Goal: Information Seeking & Learning: Learn about a topic

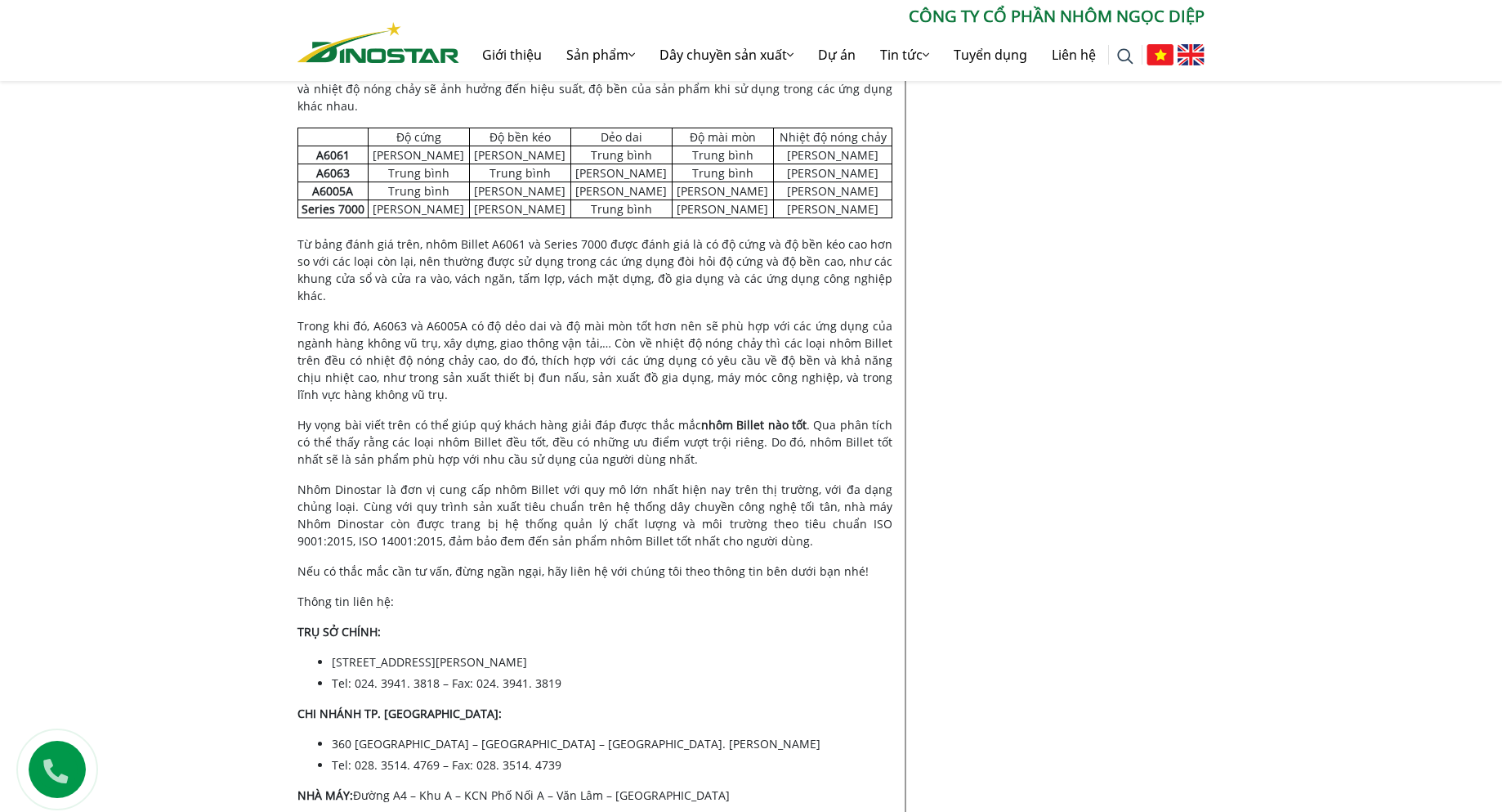
scroll to position [5329, 0]
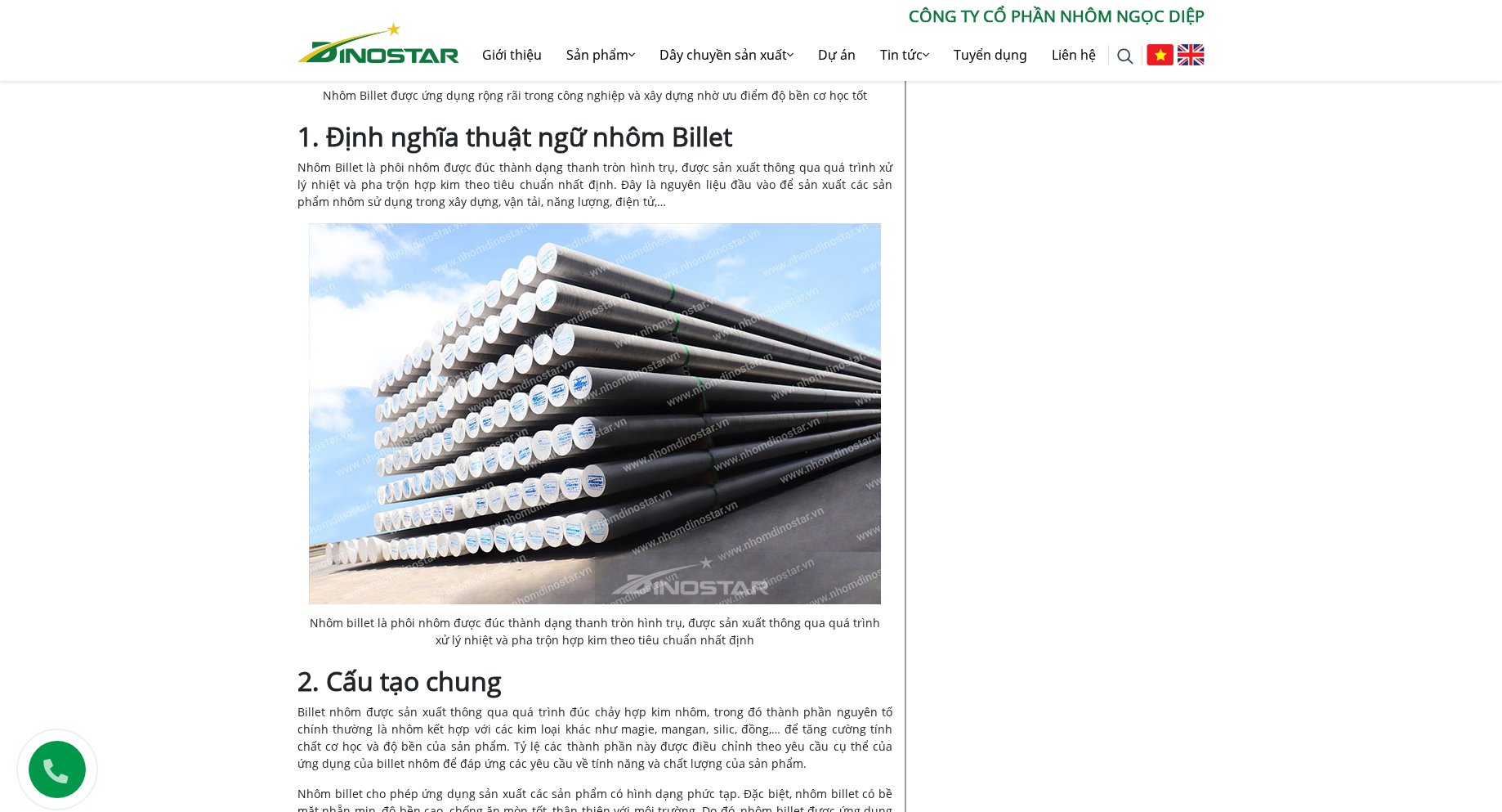
scroll to position [817, 0]
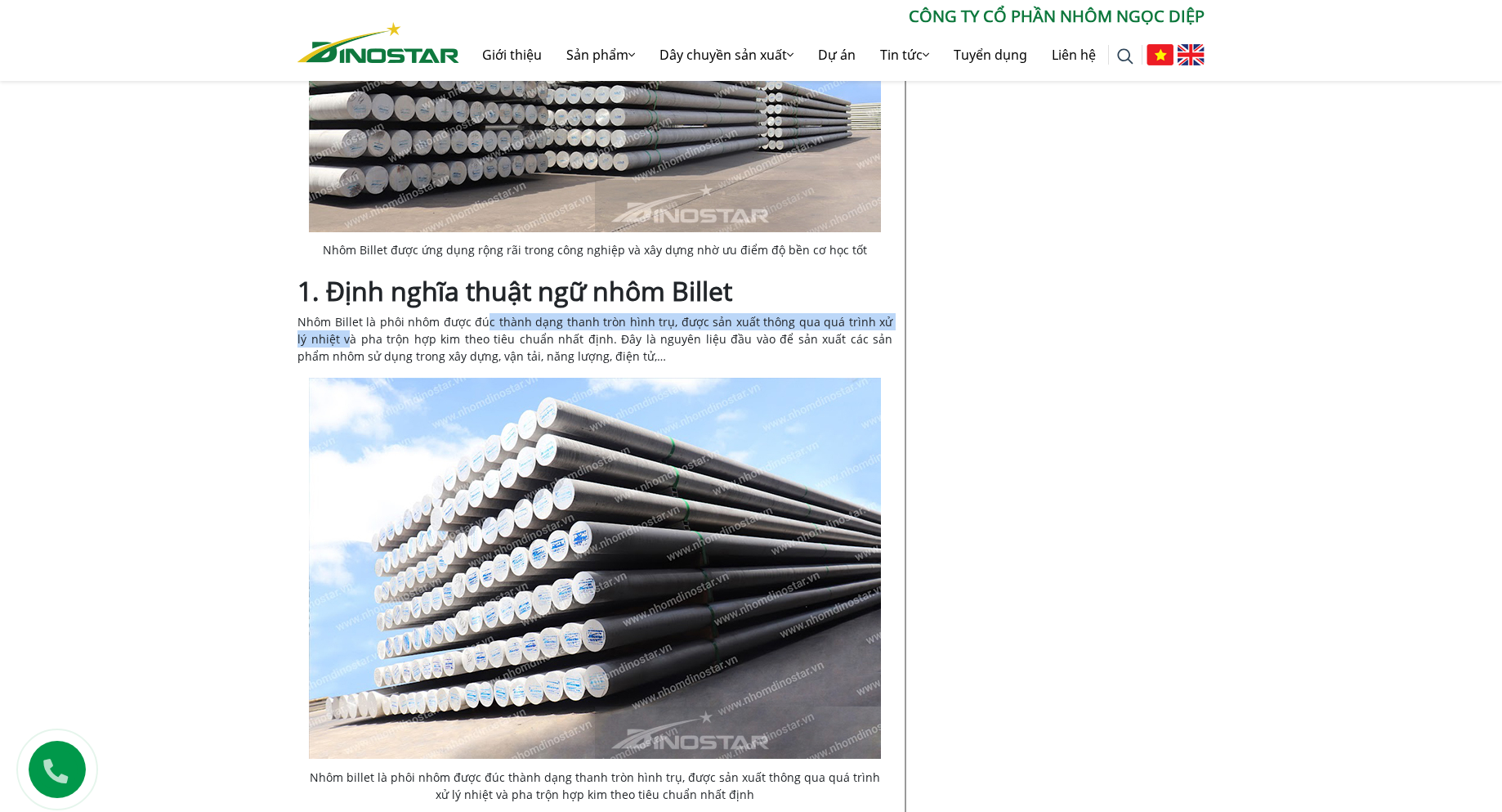
drag, startPoint x: 337, startPoint y: 334, endPoint x: 487, endPoint y: 327, distance: 150.2
click at [487, 327] on span "Nhôm Billet là phôi nhôm được đúc thành dạng thanh tròn hình trụ, được sản xuất…" at bounding box center [595, 338] width 595 height 49
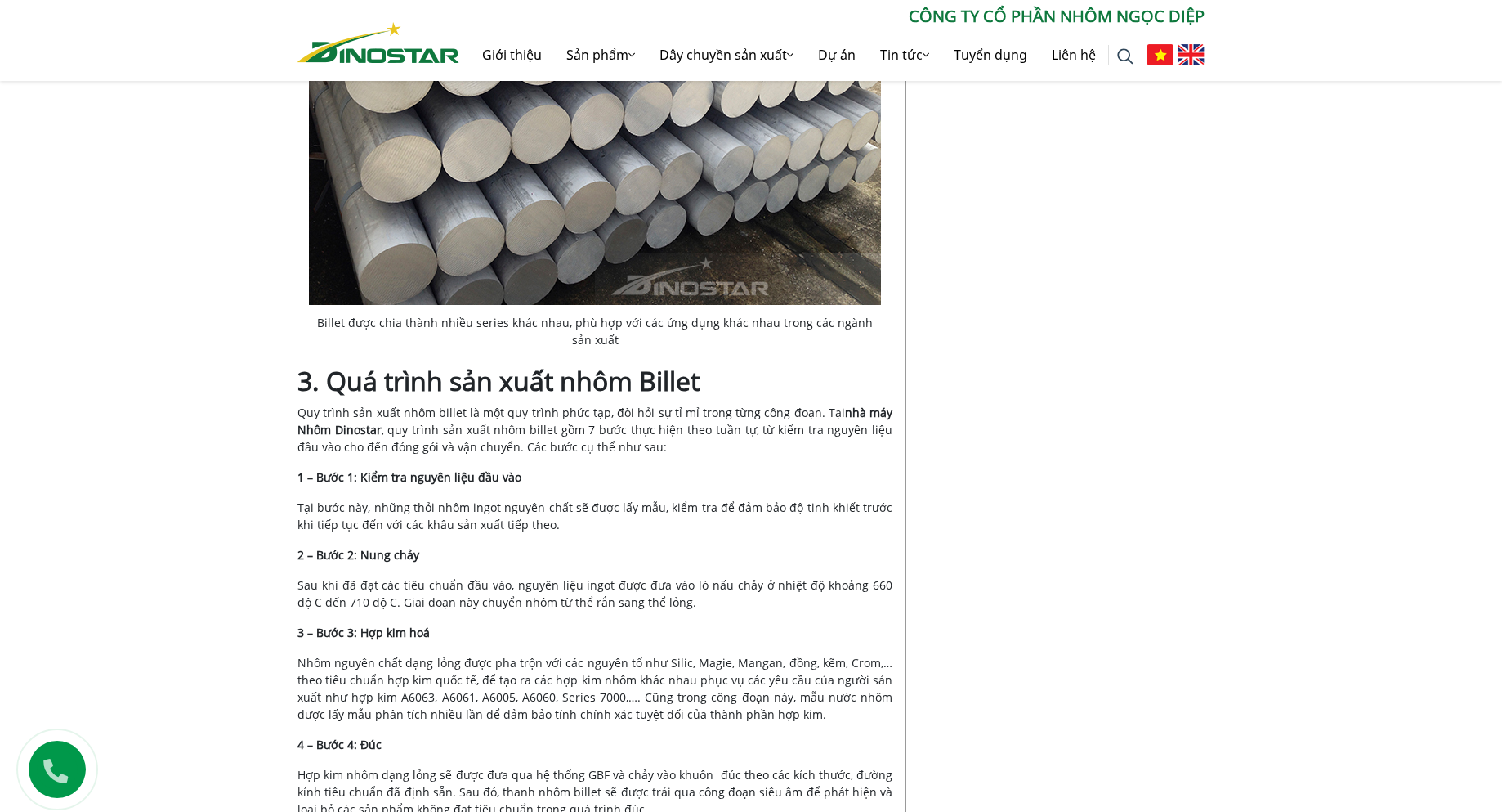
scroll to position [2316, 0]
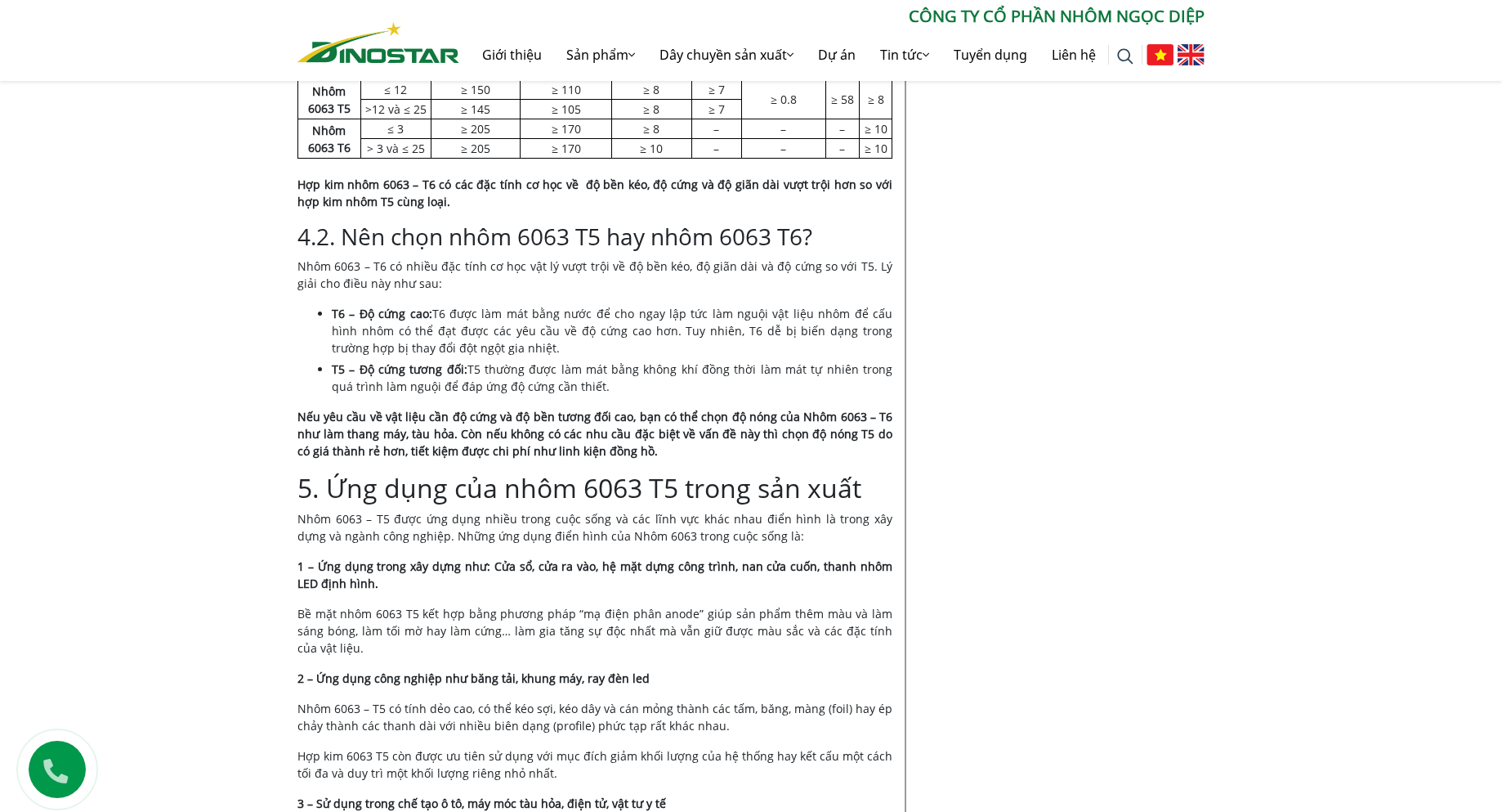
scroll to position [2180, 0]
